Goal: Consume media (video, audio)

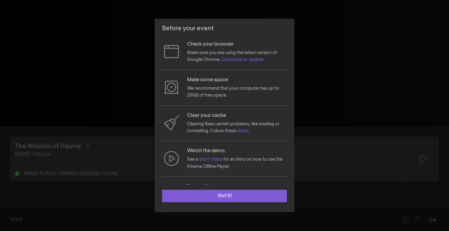
click at [222, 197] on button "Got it!" at bounding box center [224, 195] width 125 height 12
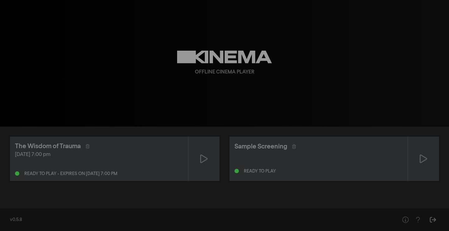
click at [317, 169] on div "Ready to play" at bounding box center [319, 169] width 168 height 7
click at [424, 156] on icon at bounding box center [423, 158] width 7 height 10
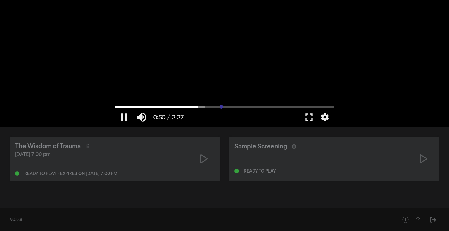
drag, startPoint x: 157, startPoint y: 105, endPoint x: 221, endPoint y: 117, distance: 66.0
click at [221, 109] on input "Seek" at bounding box center [224, 107] width 218 height 4
click at [123, 118] on button "pause" at bounding box center [123, 117] width 17 height 19
click at [99, 156] on div "[DATE] 7:00 pm" at bounding box center [99, 154] width 168 height 7
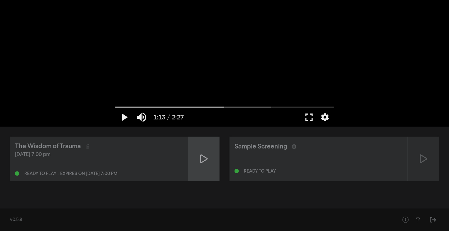
click at [205, 160] on icon at bounding box center [203, 158] width 7 height 9
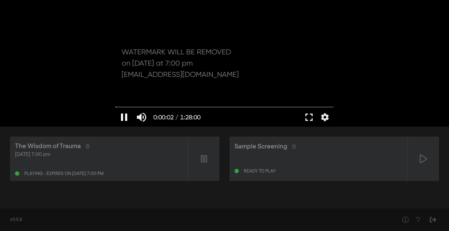
click at [123, 116] on button "pause" at bounding box center [123, 117] width 17 height 19
type input "3.011038"
